Goal: Task Accomplishment & Management: Manage account settings

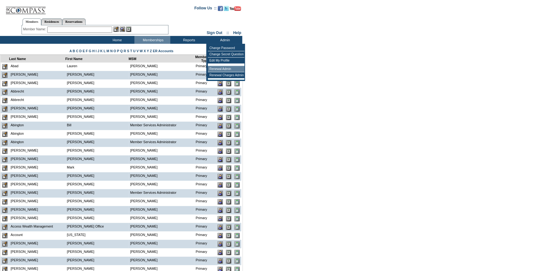
drag, startPoint x: 225, startPoint y: 69, endPoint x: 69, endPoint y: 74, distance: 156.5
click at [225, 69] on td "Renewal Admin" at bounding box center [226, 69] width 37 height 6
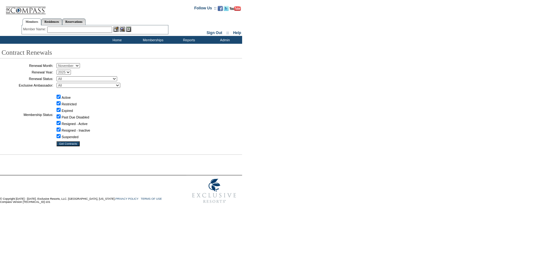
drag, startPoint x: 70, startPoint y: 64, endPoint x: 69, endPoint y: 69, distance: 4.4
click at [70, 64] on select "January February March April May June July August September October November De…" at bounding box center [68, 65] width 23 height 5
select select "9"
click at [59, 63] on select "January February March April May June July August September October November De…" at bounding box center [68, 65] width 23 height 5
click at [77, 79] on select "All Not Started Pending Approved Election Made Election Changed No Response Man…" at bounding box center [87, 78] width 61 height 5
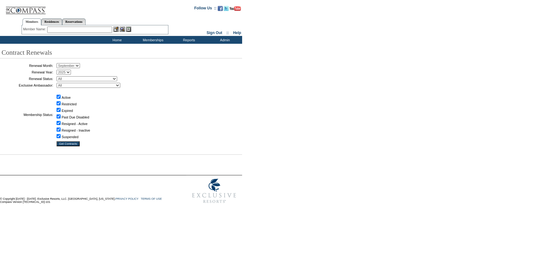
select select "5"
click at [59, 76] on select "All Not Started Pending Approved Election Made Election Changed No Response Man…" at bounding box center [87, 78] width 61 height 5
click at [76, 143] on input "Get Contracts" at bounding box center [68, 143] width 23 height 5
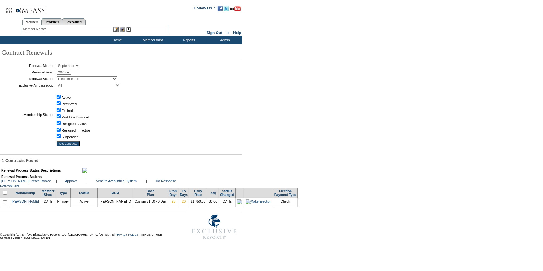
click at [6, 194] on input "checkbox" at bounding box center [5, 192] width 4 height 4
checkbox input "true"
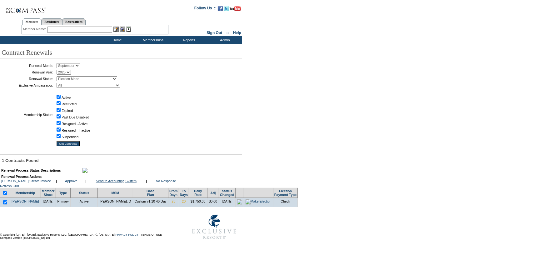
click at [128, 183] on link "Send to Accounting System" at bounding box center [116, 181] width 41 height 4
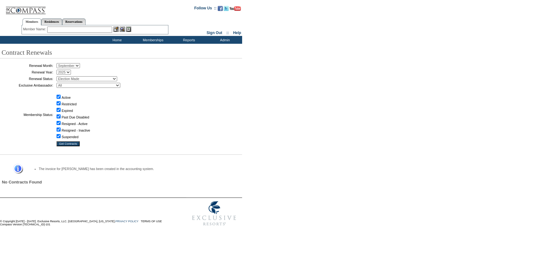
click at [107, 28] on input "text" at bounding box center [79, 30] width 65 height 6
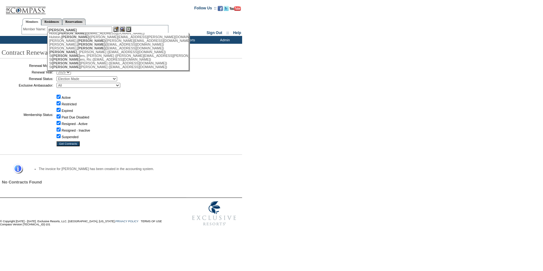
scroll to position [46, 0]
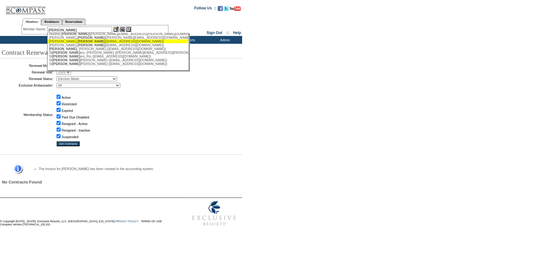
type input "ruth"
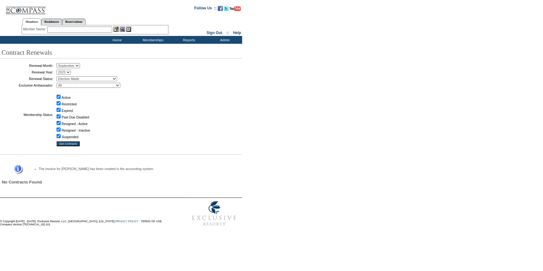
scroll to position [0, 0]
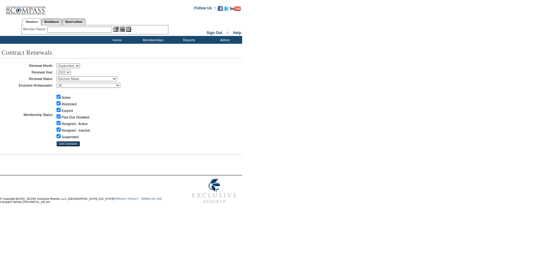
select select "9"
select select "5"
